Goal: Find specific page/section: Find specific page/section

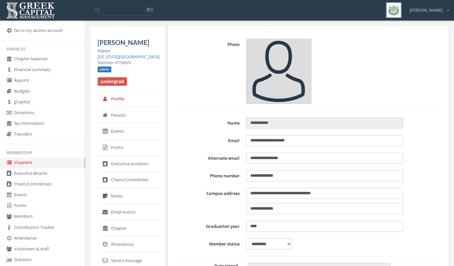
click at [40, 177] on link "Executive Boards" at bounding box center [42, 173] width 85 height 11
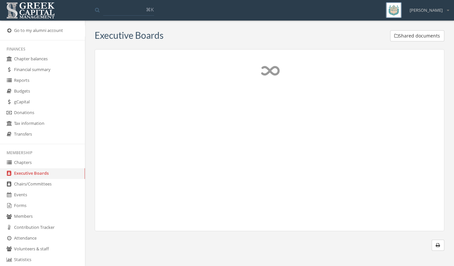
click at [16, 166] on link "Chapters" at bounding box center [42, 163] width 85 height 11
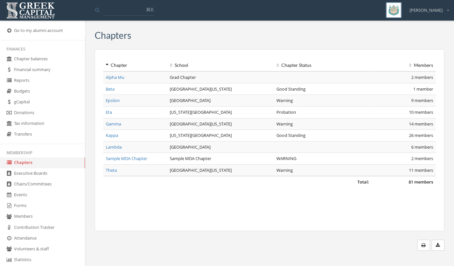
click at [35, 184] on link "Chairs/Committees" at bounding box center [42, 184] width 85 height 11
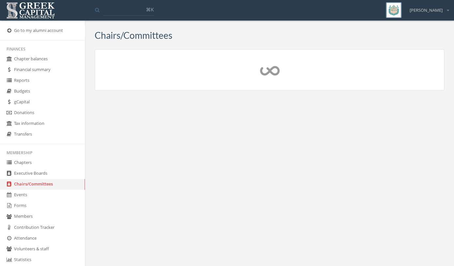
click at [35, 176] on link "Executive Boards" at bounding box center [42, 173] width 85 height 11
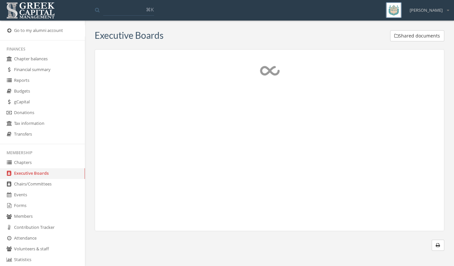
click at [28, 165] on link "Chapters" at bounding box center [42, 163] width 85 height 11
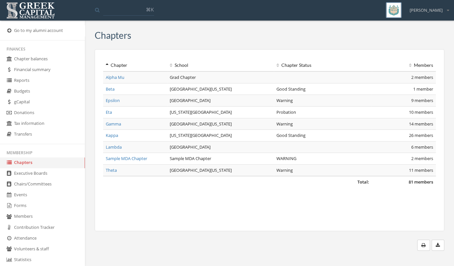
click at [52, 178] on link "Executive Boards" at bounding box center [42, 173] width 85 height 11
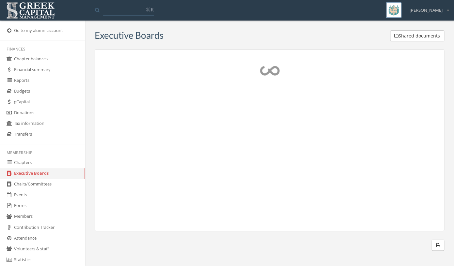
click at [22, 163] on link "Chapters" at bounding box center [42, 163] width 85 height 11
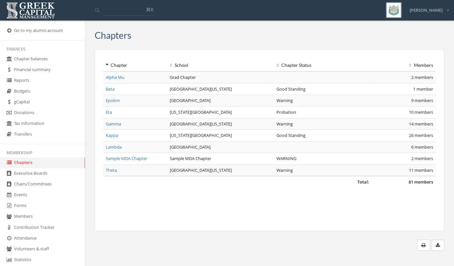
click at [110, 136] on link "Kappa" at bounding box center [112, 136] width 12 height 6
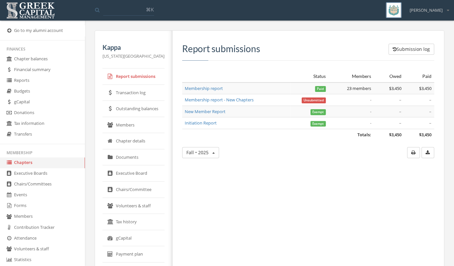
click at [38, 103] on link "gCapital" at bounding box center [42, 102] width 85 height 11
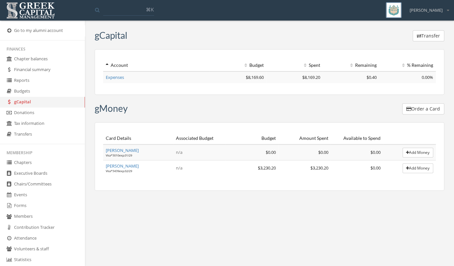
click at [53, 165] on link "Chapters" at bounding box center [42, 163] width 85 height 11
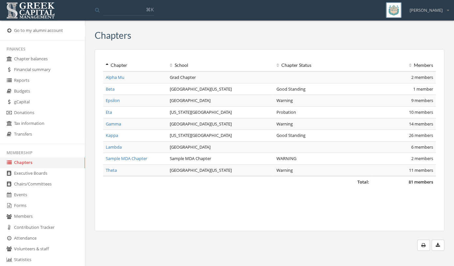
click at [116, 137] on link "Kappa" at bounding box center [112, 136] width 12 height 6
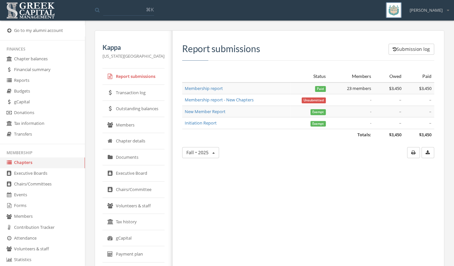
click at [133, 122] on link "Members" at bounding box center [134, 125] width 62 height 16
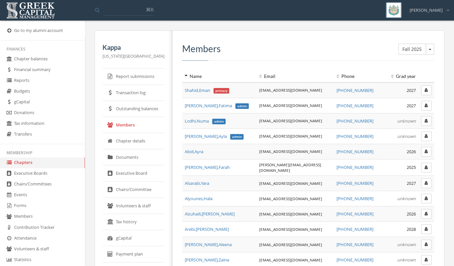
click at [425, 90] on icon "button" at bounding box center [426, 90] width 3 height 4
